Goal: Find specific page/section: Find specific page/section

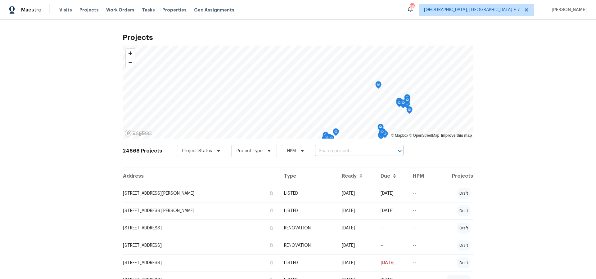
click at [324, 153] on input "text" at bounding box center [350, 151] width 71 height 10
type input "6766"
click at [324, 169] on li "[STREET_ADDRESS]" at bounding box center [355, 165] width 90 height 10
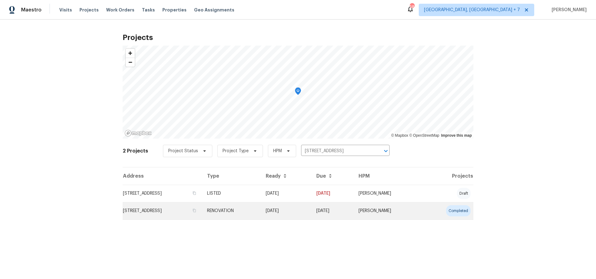
click at [159, 214] on td "[STREET_ADDRESS]" at bounding box center [162, 210] width 79 height 17
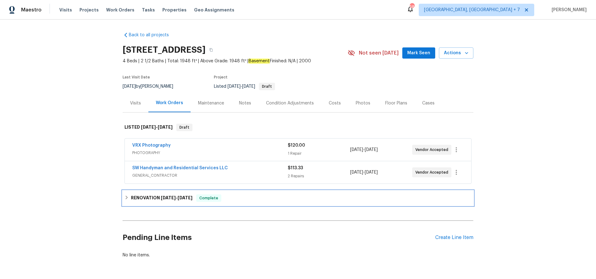
click at [161, 196] on span "[DATE]" at bounding box center [168, 198] width 15 height 4
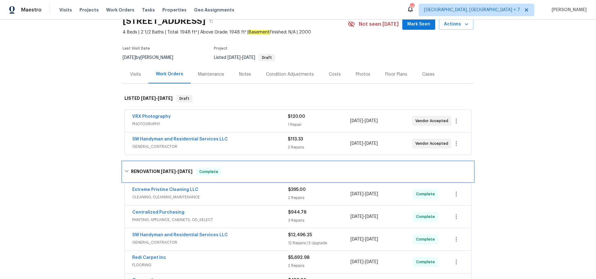
scroll to position [39, 0]
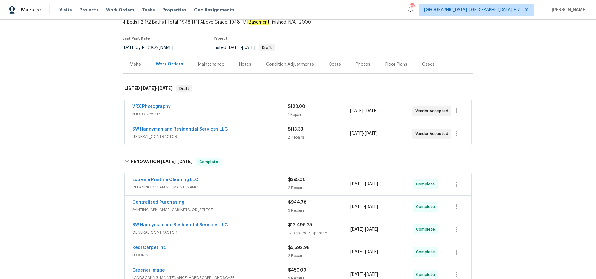
click at [163, 205] on span "Centralized Purchasing" at bounding box center [158, 202] width 52 height 6
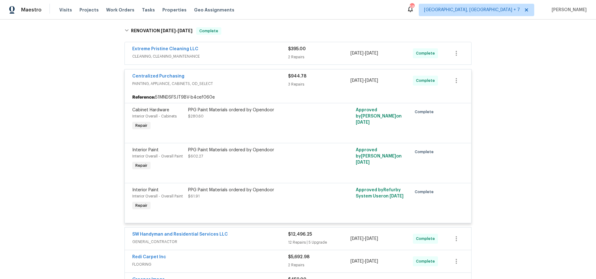
scroll to position [194, 0]
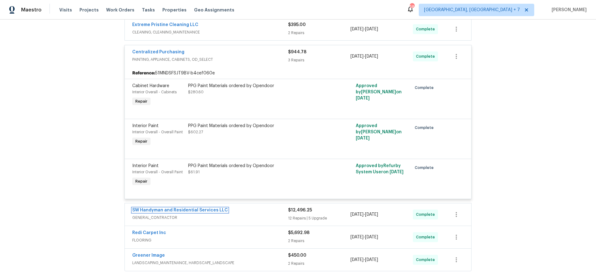
click at [196, 209] on link "SW Handyman and Residential Services LLC" at bounding box center [180, 210] width 96 height 4
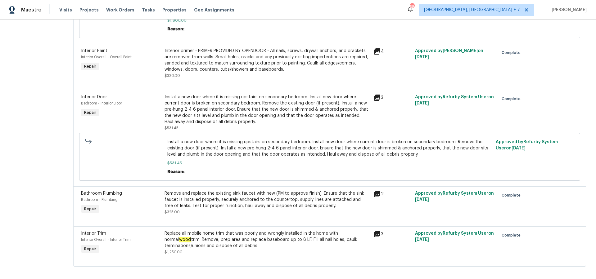
scroll to position [685, 0]
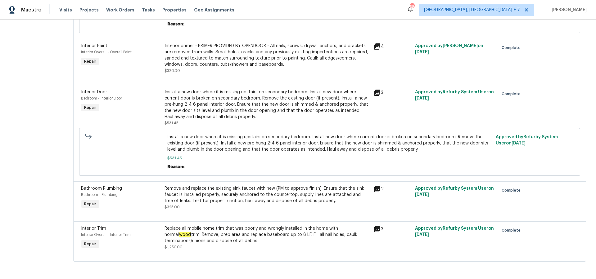
click at [377, 226] on icon at bounding box center [377, 229] width 6 height 6
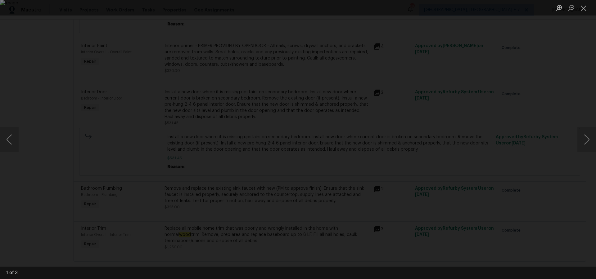
click at [395, 97] on div "Lightbox" at bounding box center [298, 139] width 596 height 279
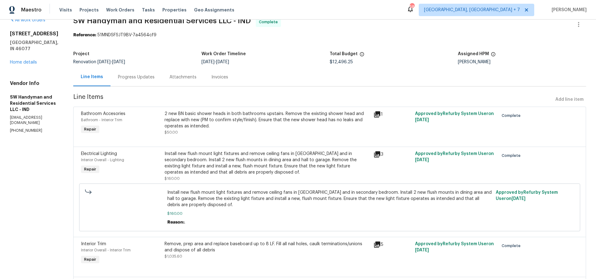
scroll to position [0, 0]
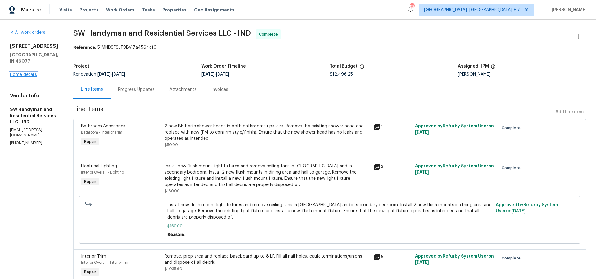
click at [32, 73] on link "Home details" at bounding box center [23, 75] width 27 height 4
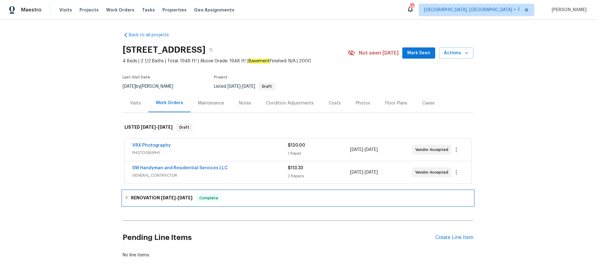
click at [159, 195] on h6 "RENOVATION [DATE] - [DATE]" at bounding box center [161, 198] width 61 height 7
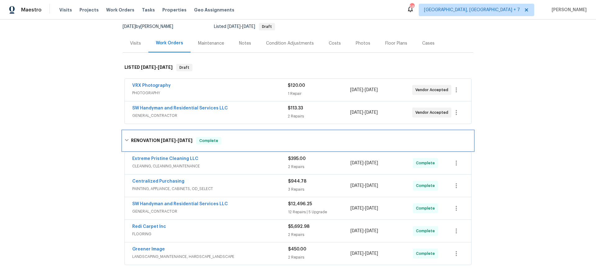
scroll to position [76, 0]
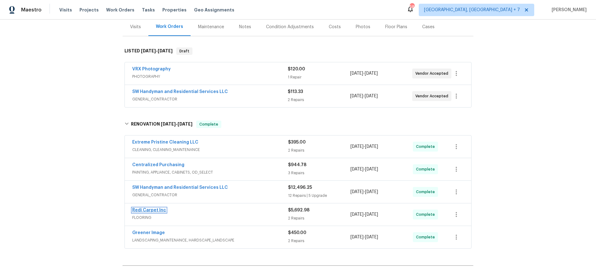
click at [154, 210] on link "Redi Carpet Inc" at bounding box center [149, 210] width 34 height 4
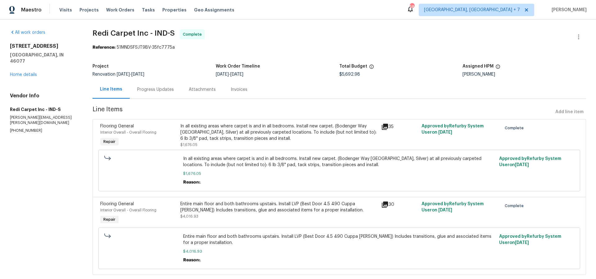
scroll to position [14, 0]
